Goal: Transaction & Acquisition: Book appointment/travel/reservation

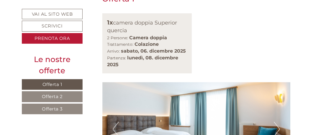
scroll to position [357, 0]
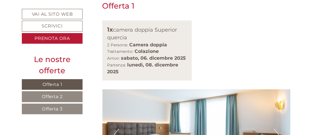
click at [278, 129] on button "Next" at bounding box center [277, 136] width 6 height 15
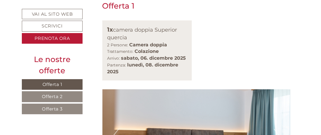
click at [278, 129] on button "Next" at bounding box center [277, 136] width 6 height 15
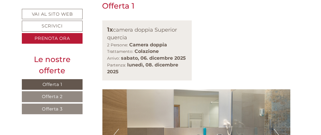
click at [278, 129] on button "Next" at bounding box center [277, 136] width 6 height 15
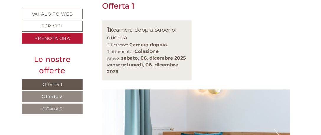
click at [278, 129] on button "Next" at bounding box center [277, 136] width 6 height 15
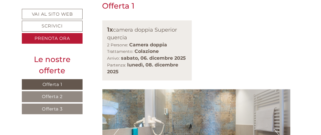
click at [278, 129] on button "Next" at bounding box center [277, 136] width 6 height 15
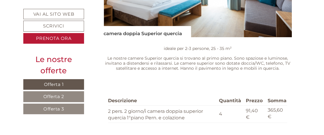
scroll to position [538, 0]
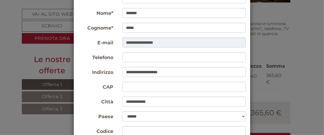
scroll to position [48, 0]
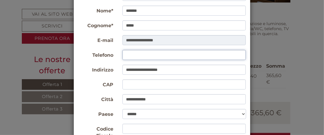
click at [203, 55] on input "Telefono" at bounding box center [185, 55] width 124 height 10
type input "**********"
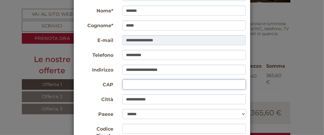
type input "*****"
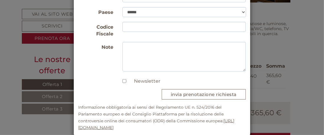
scroll to position [154, 0]
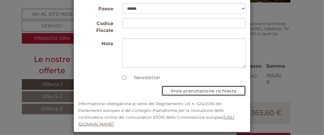
click at [189, 86] on button "invia prenotazione richiesta" at bounding box center [204, 91] width 84 height 10
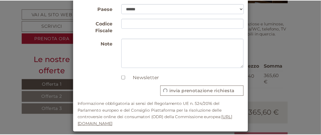
scroll to position [0, 0]
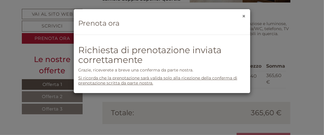
click at [243, 15] on button "×" at bounding box center [244, 16] width 4 height 6
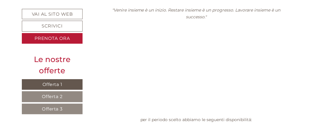
scroll to position [194, 0]
